Goal: Find specific page/section: Find specific page/section

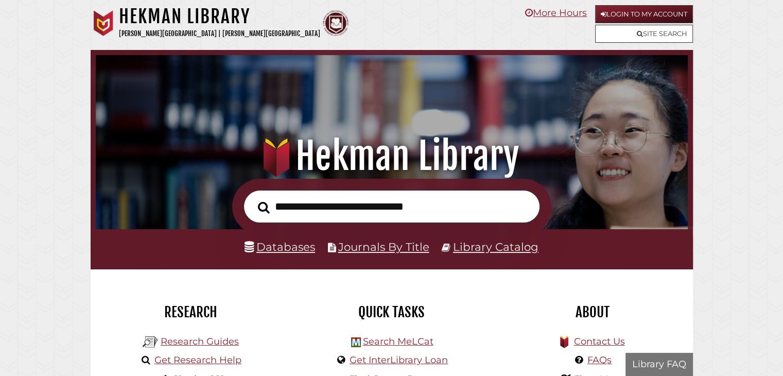
scroll to position [196, 587]
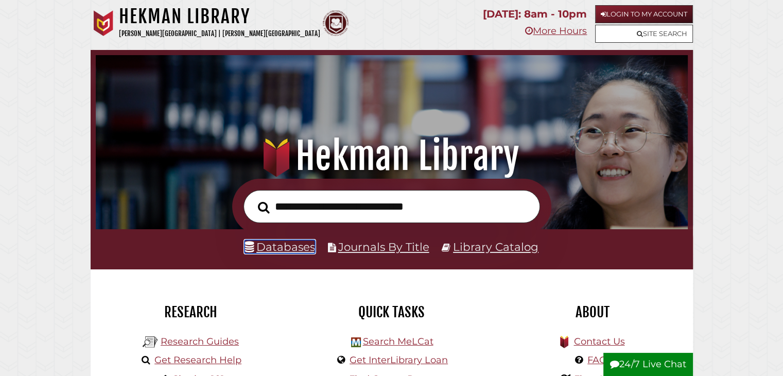
click at [270, 250] on link "Databases" at bounding box center [279, 246] width 71 height 13
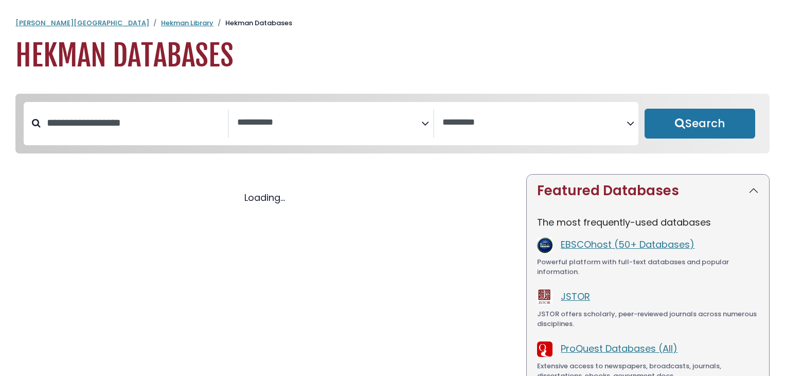
select select "Database Subject Filter"
select select "Database Vendors Filter"
select select "Database Subject Filter"
select select "Database Vendors Filter"
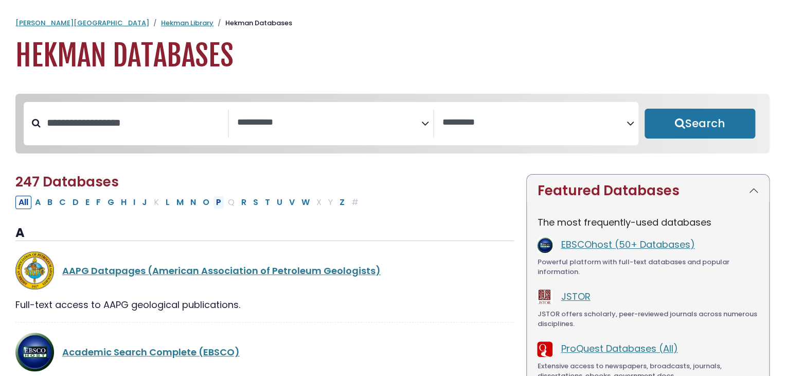
click at [215, 207] on button "P" at bounding box center [218, 202] width 11 height 13
select select "Database Subject Filter"
select select "Database Vendors Filter"
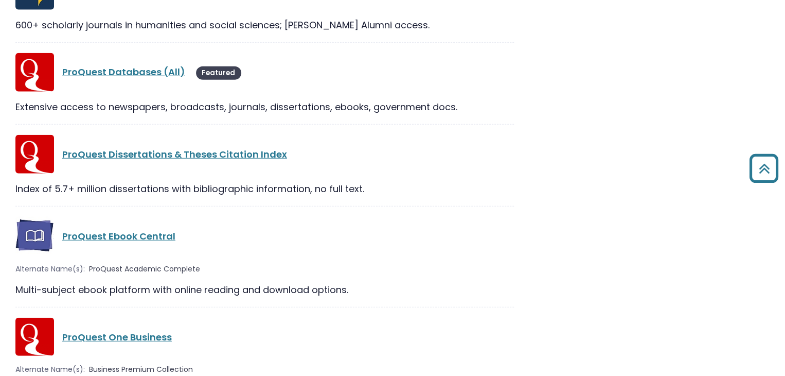
scroll to position [1441, 0]
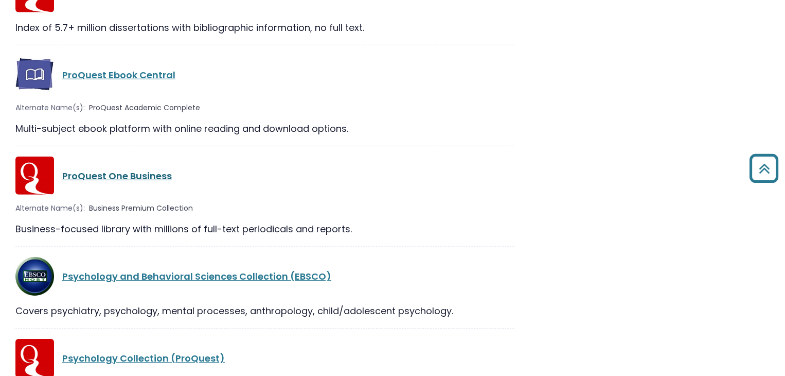
click at [144, 178] on link "ProQuest One Business" at bounding box center [117, 175] width 110 height 13
